Goal: Navigation & Orientation: Find specific page/section

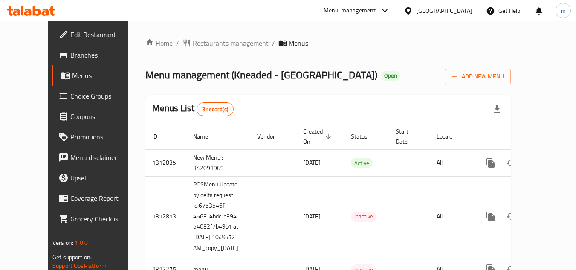
click at [436, 15] on div "[GEOGRAPHIC_DATA]" at bounding box center [444, 10] width 56 height 9
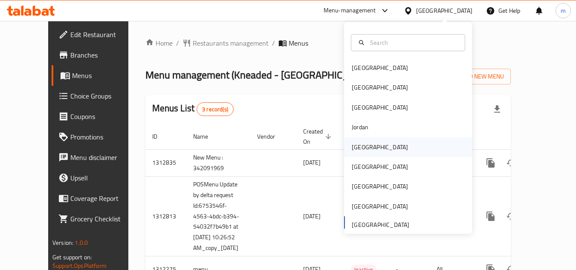
click at [371, 139] on div "[GEOGRAPHIC_DATA]" at bounding box center [408, 147] width 128 height 20
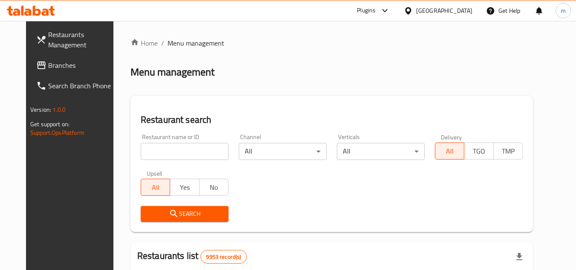
click at [69, 65] on span "Branches" at bounding box center [81, 65] width 67 height 10
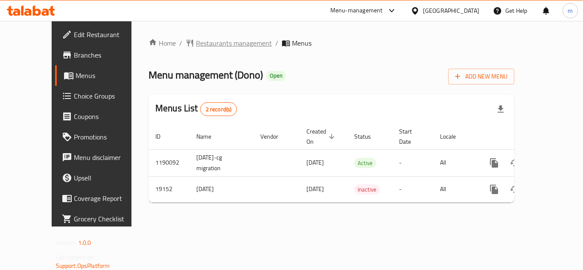
click at [196, 43] on span "Restaurants management" at bounding box center [234, 43] width 76 height 10
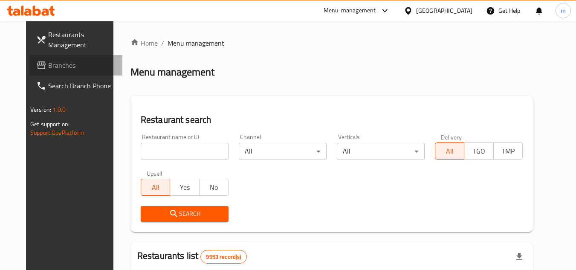
click at [48, 66] on span "Branches" at bounding box center [81, 65] width 67 height 10
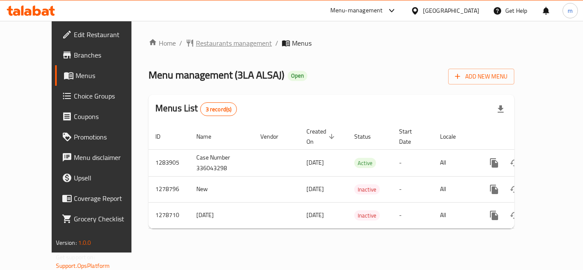
click at [200, 42] on span "Restaurants management" at bounding box center [234, 43] width 76 height 10
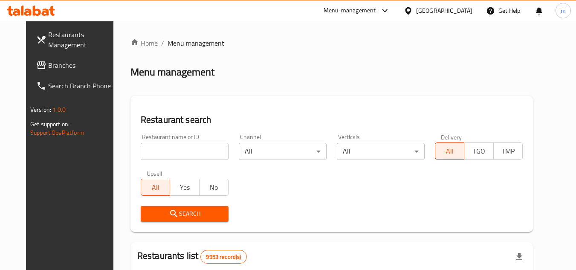
click at [48, 67] on span "Branches" at bounding box center [81, 65] width 67 height 10
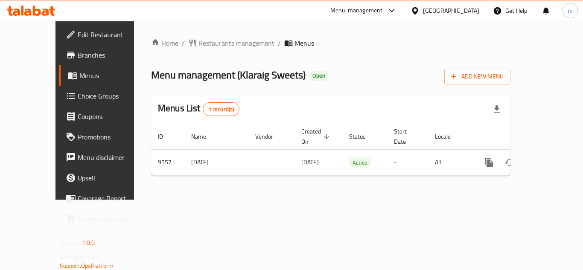
click at [468, 8] on div "[GEOGRAPHIC_DATA]" at bounding box center [451, 10] width 56 height 9
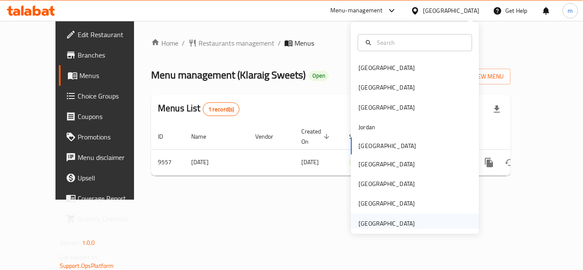
click at [373, 228] on div "[GEOGRAPHIC_DATA]" at bounding box center [386, 223] width 56 height 9
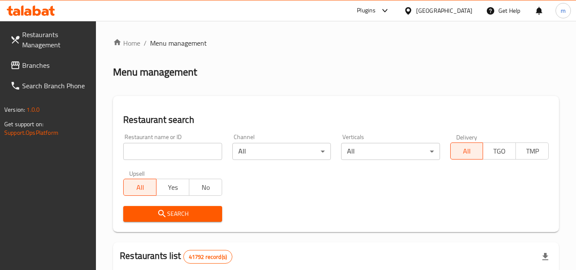
click at [55, 66] on span "Branches" at bounding box center [55, 65] width 67 height 10
